Goal: Navigation & Orientation: Find specific page/section

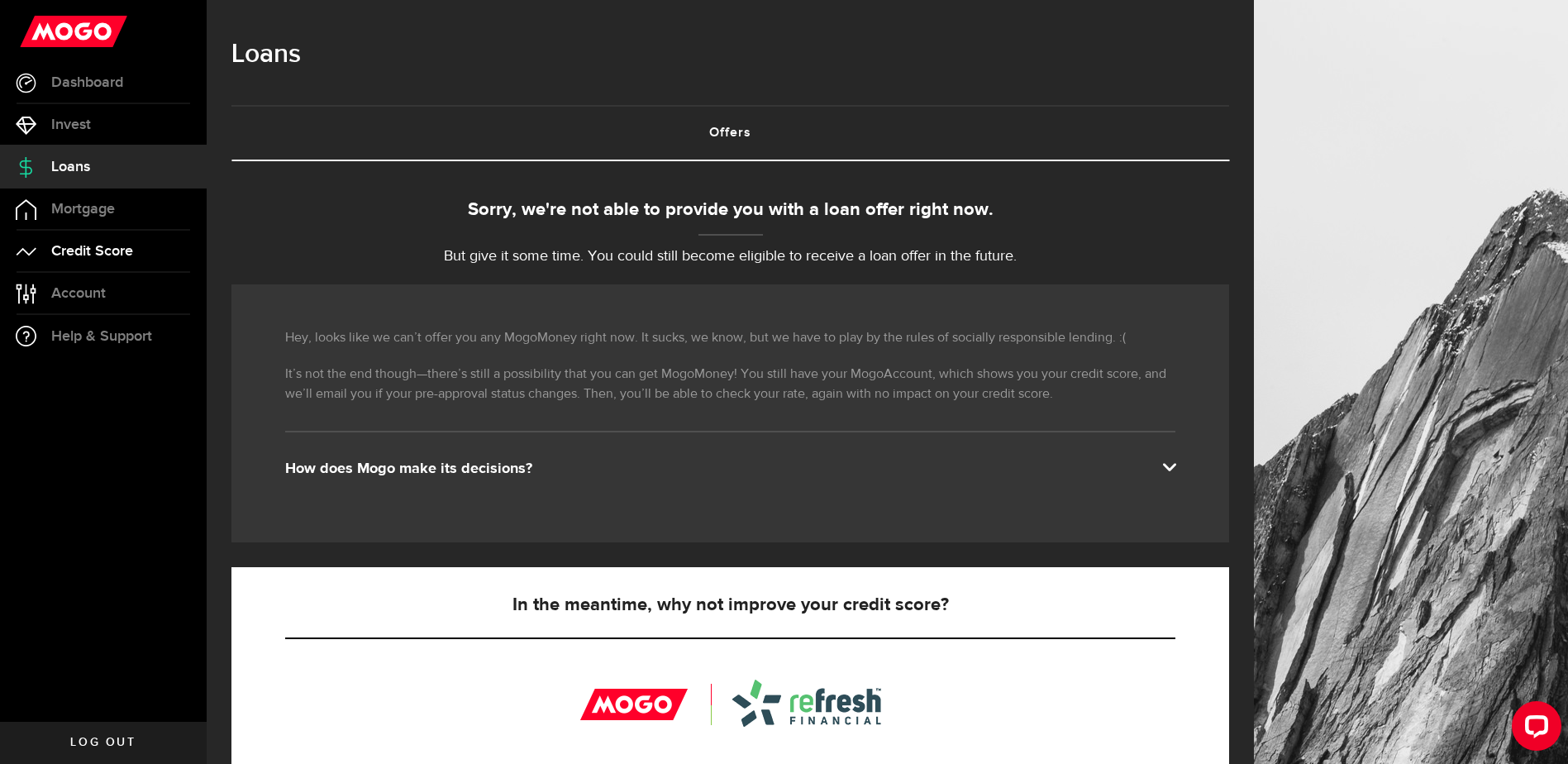
click at [68, 253] on span "Credit Score" at bounding box center [92, 251] width 82 height 15
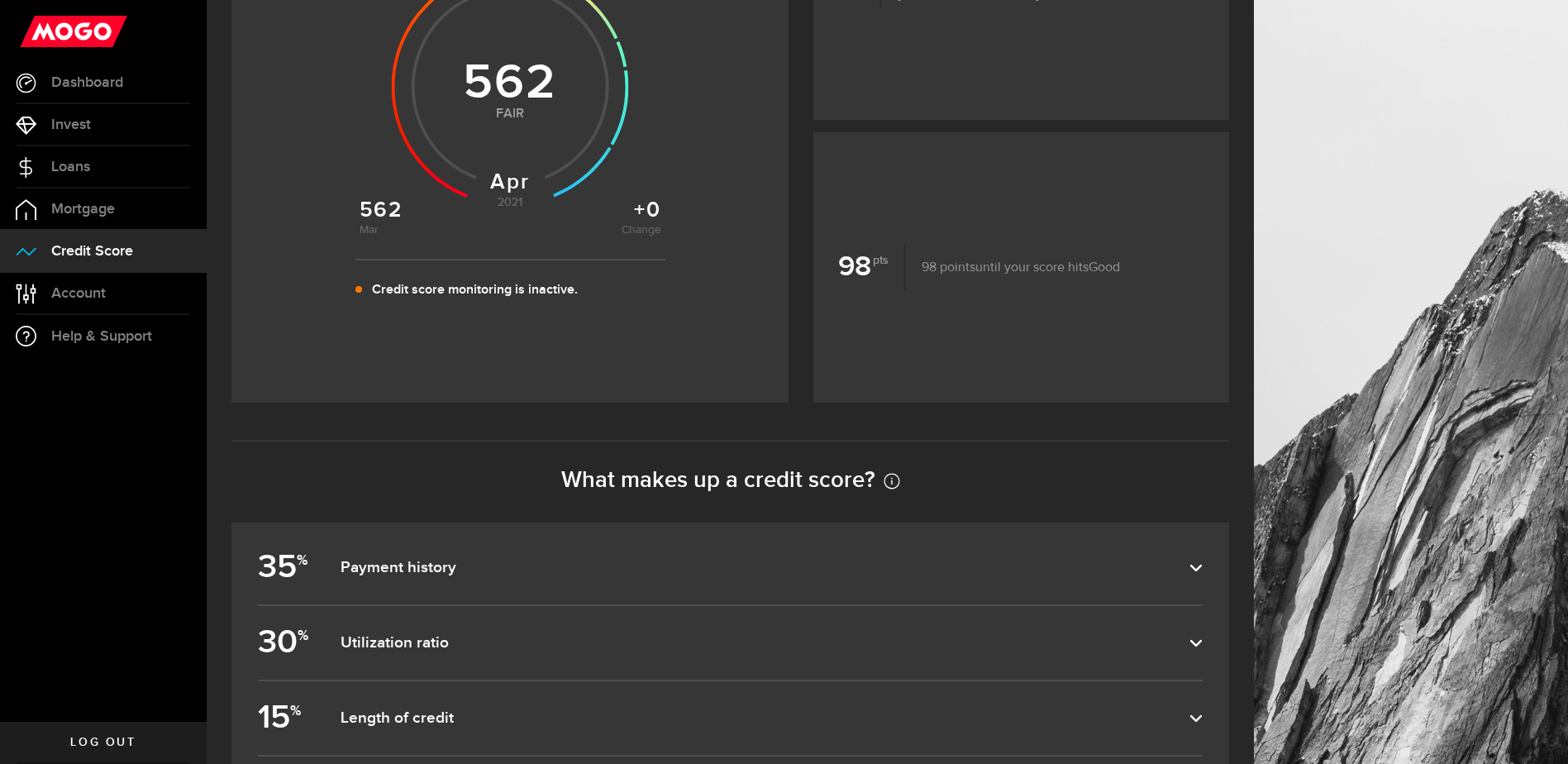
scroll to position [413, 0]
click at [66, 303] on link "Account Compte" at bounding box center [103, 294] width 207 height 42
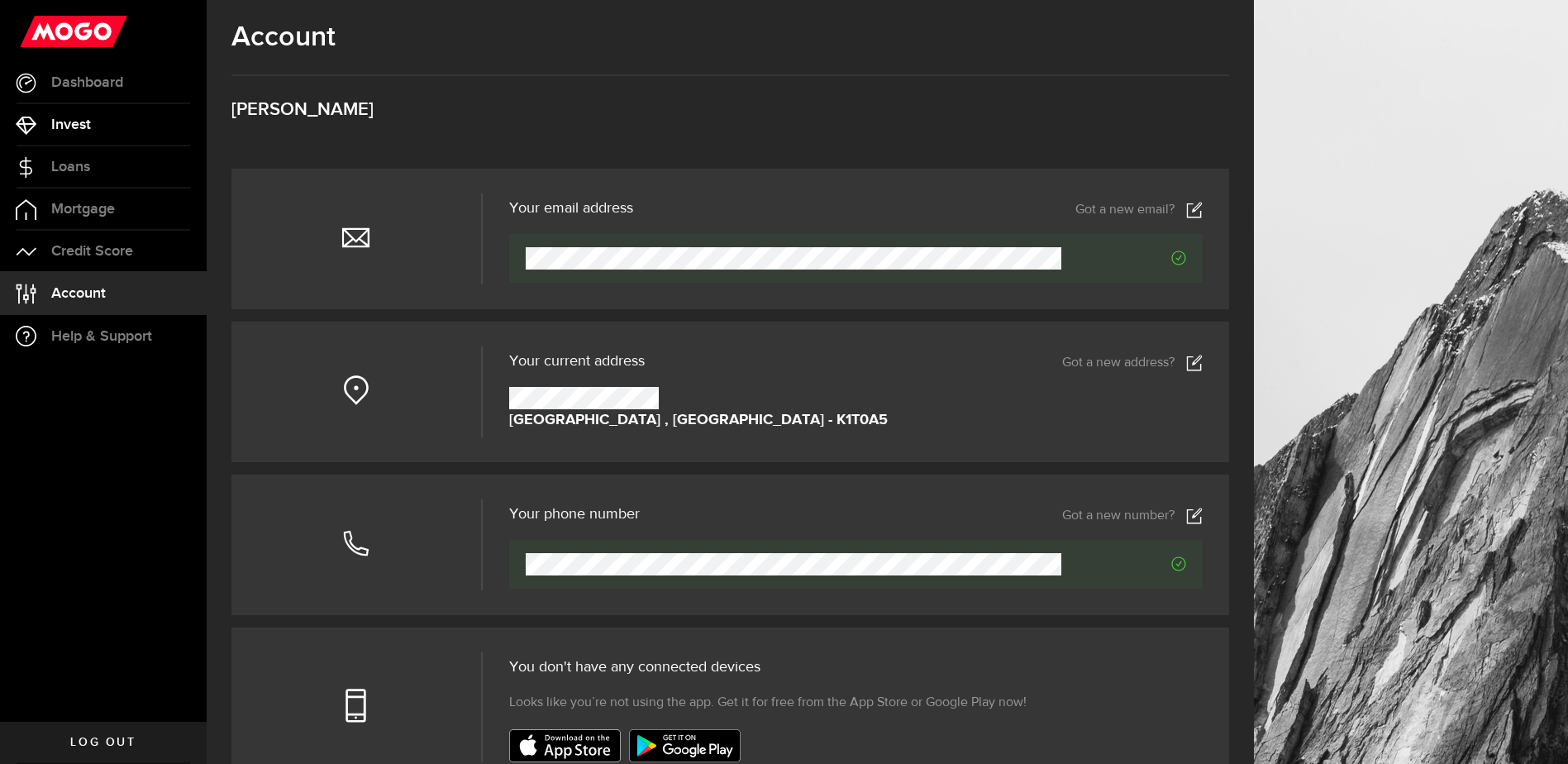
click at [85, 124] on span "Invest" at bounding box center [71, 124] width 40 height 15
